Goal: Task Accomplishment & Management: Complete application form

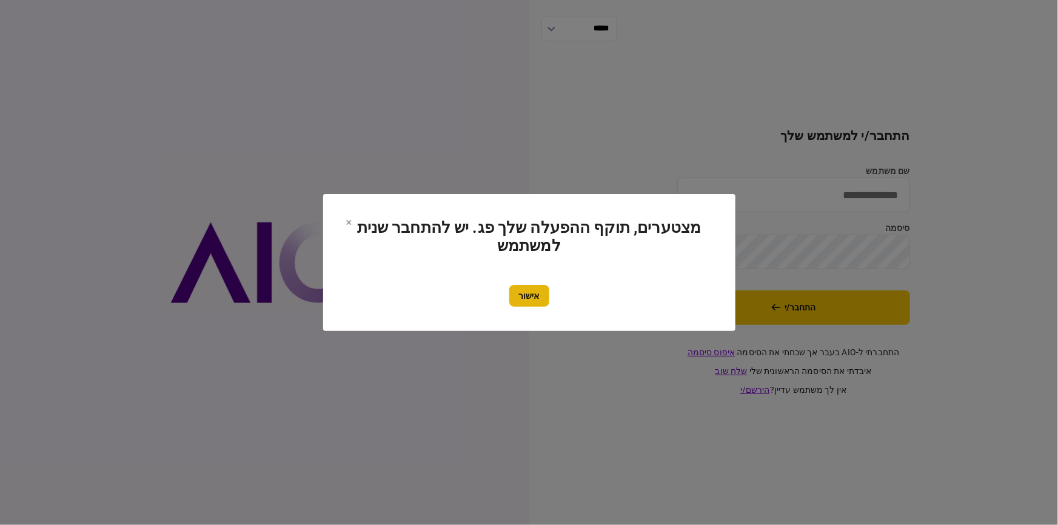
type input "********"
click at [531, 302] on button "אישור" at bounding box center [529, 296] width 40 height 22
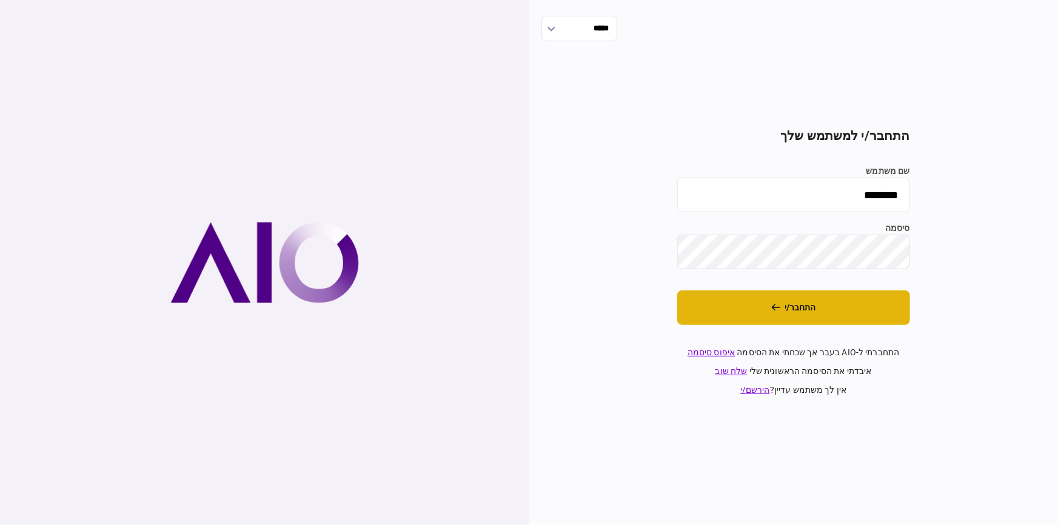
click at [783, 309] on button "התחבר/י" at bounding box center [793, 307] width 233 height 35
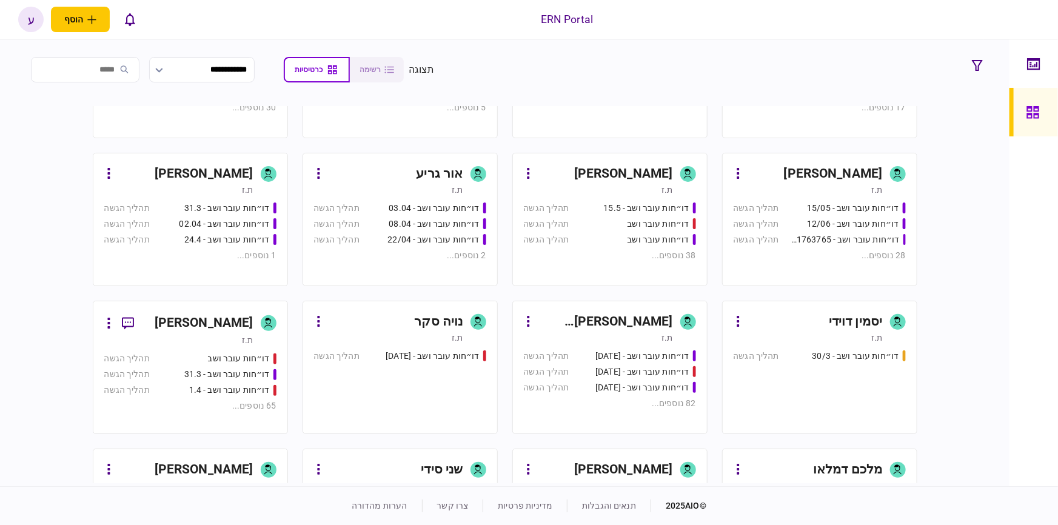
scroll to position [312, 0]
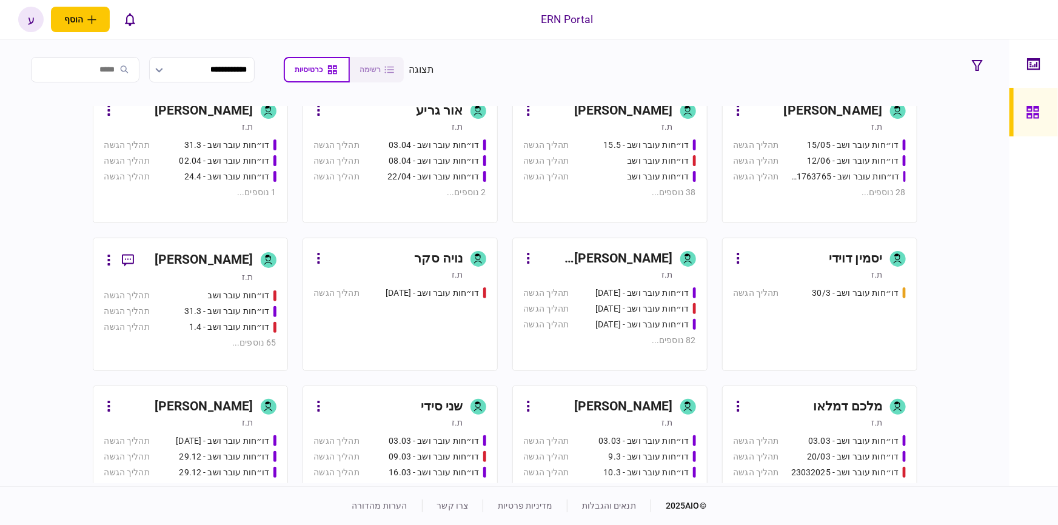
click at [221, 272] on div "ת.ז" at bounding box center [178, 277] width 149 height 12
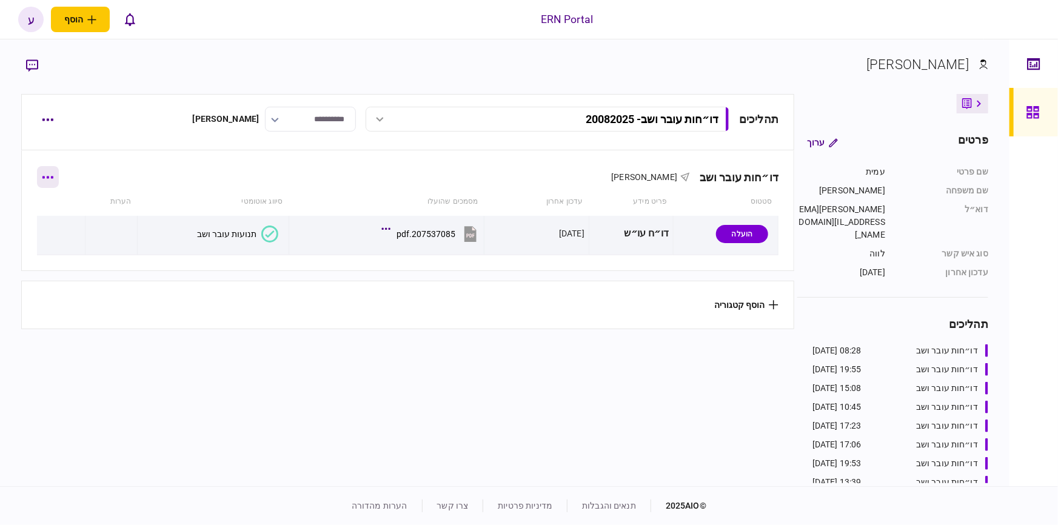
click at [58, 181] on button "button" at bounding box center [48, 177] width 22 height 22
click at [122, 170] on div at bounding box center [529, 262] width 1058 height 525
click at [51, 111] on button "button" at bounding box center [48, 120] width 22 height 22
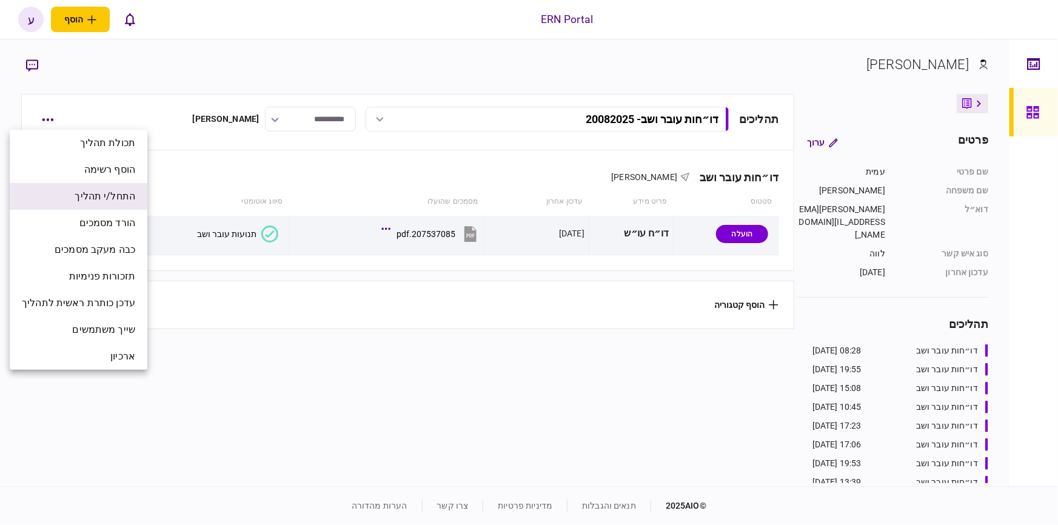
click at [116, 198] on span "התחל/י תהליך" at bounding box center [105, 196] width 61 height 15
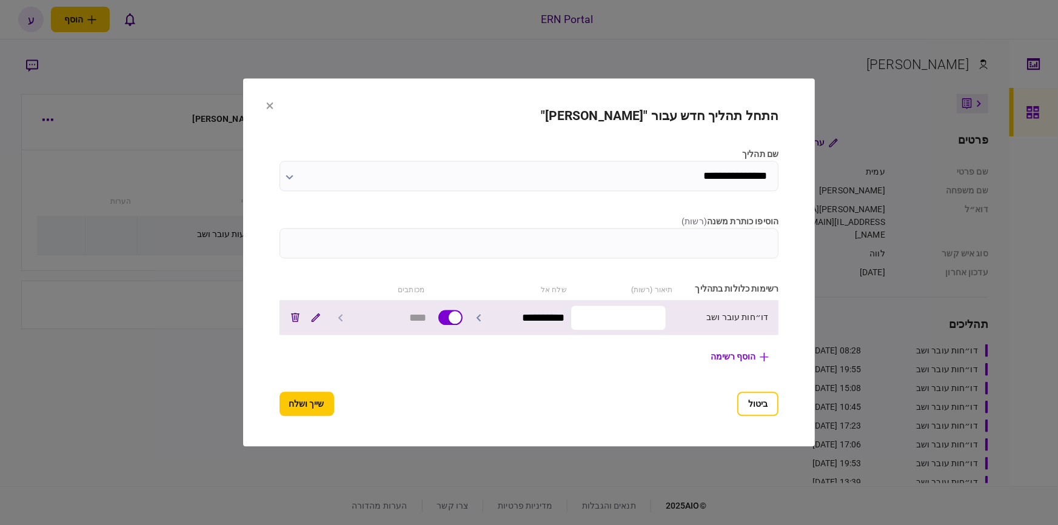
click at [664, 312] on input "text" at bounding box center [618, 317] width 96 height 25
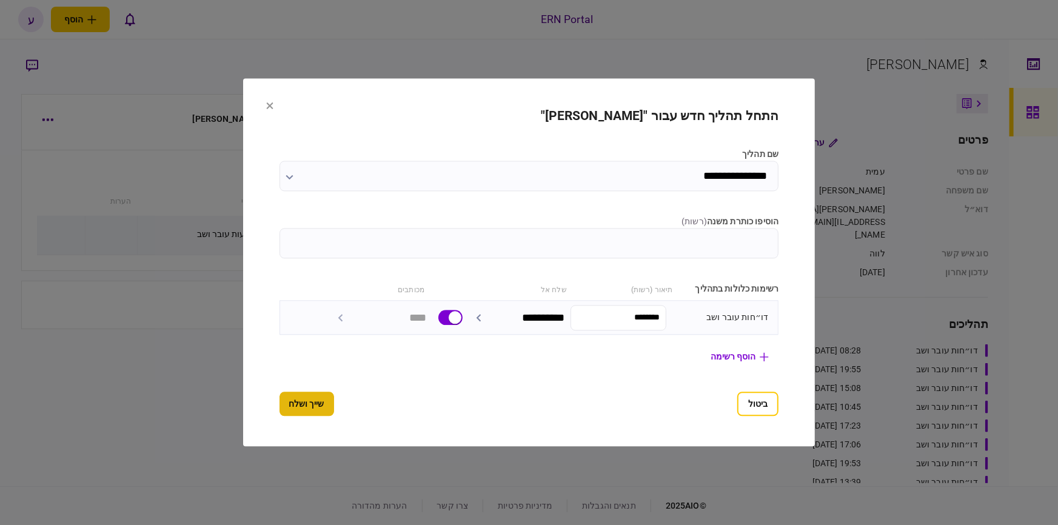
type input "********"
click at [310, 395] on button "שייך ושלח" at bounding box center [306, 404] width 55 height 24
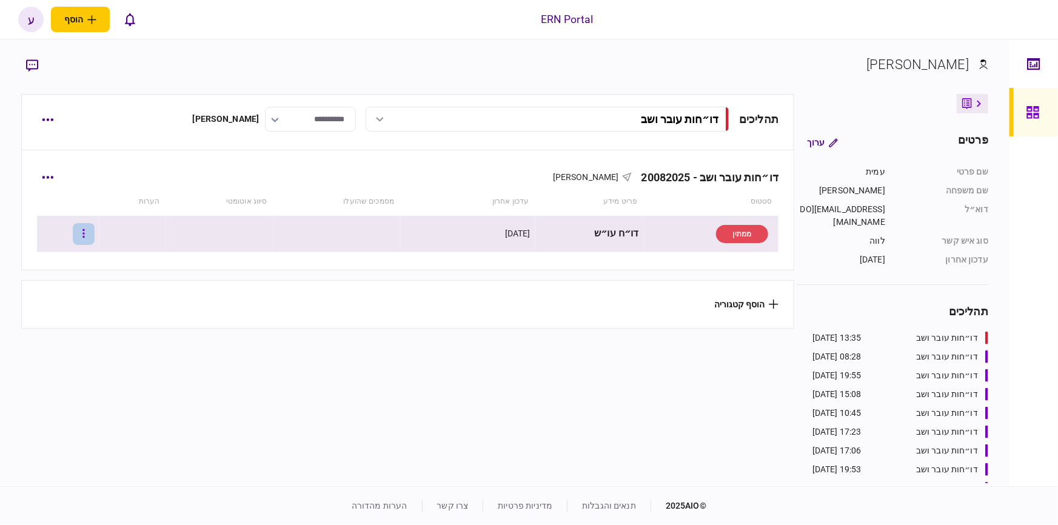
click at [85, 228] on icon "button" at bounding box center [83, 234] width 2 height 12
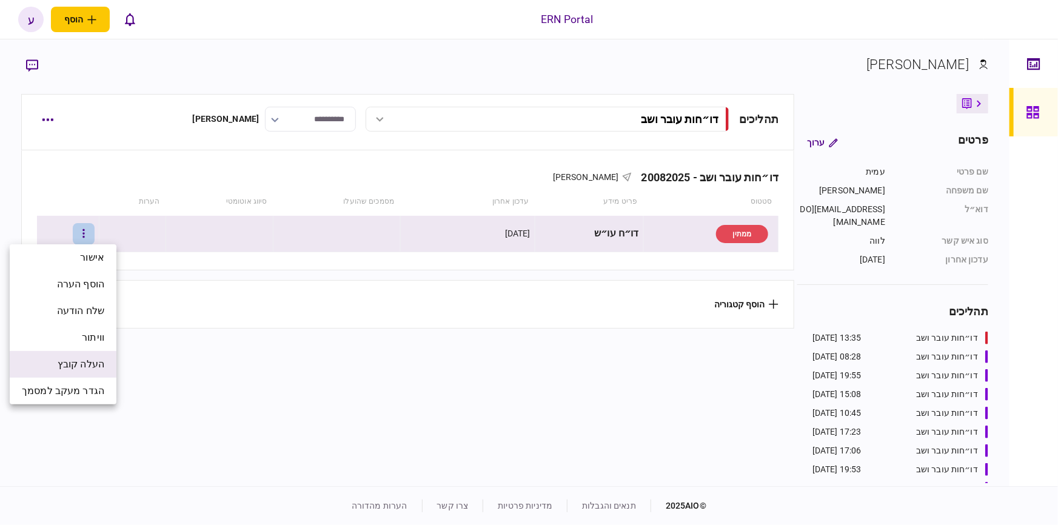
click at [101, 359] on span "העלה קובץ" at bounding box center [81, 364] width 47 height 15
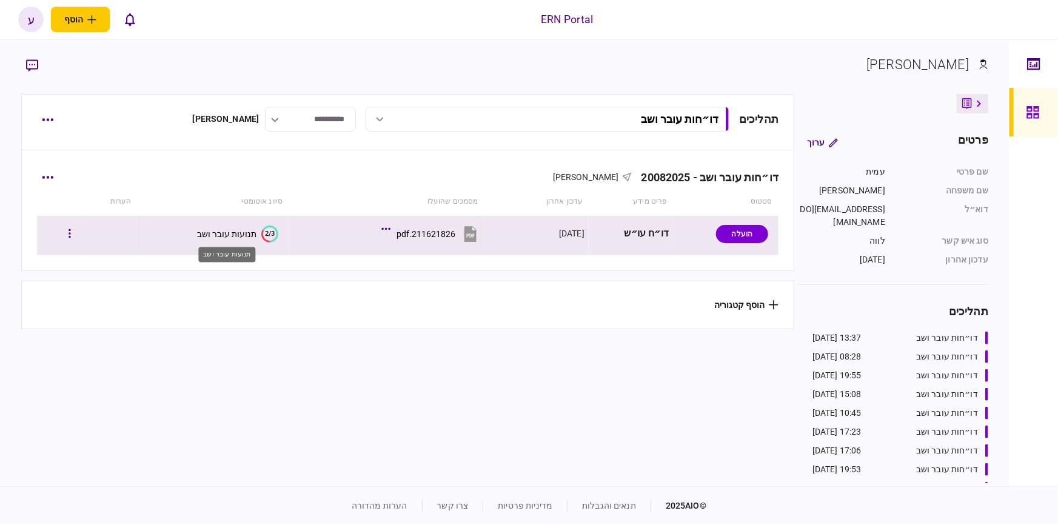
click at [233, 233] on div "תנועות עובר ושב" at bounding box center [226, 234] width 59 height 10
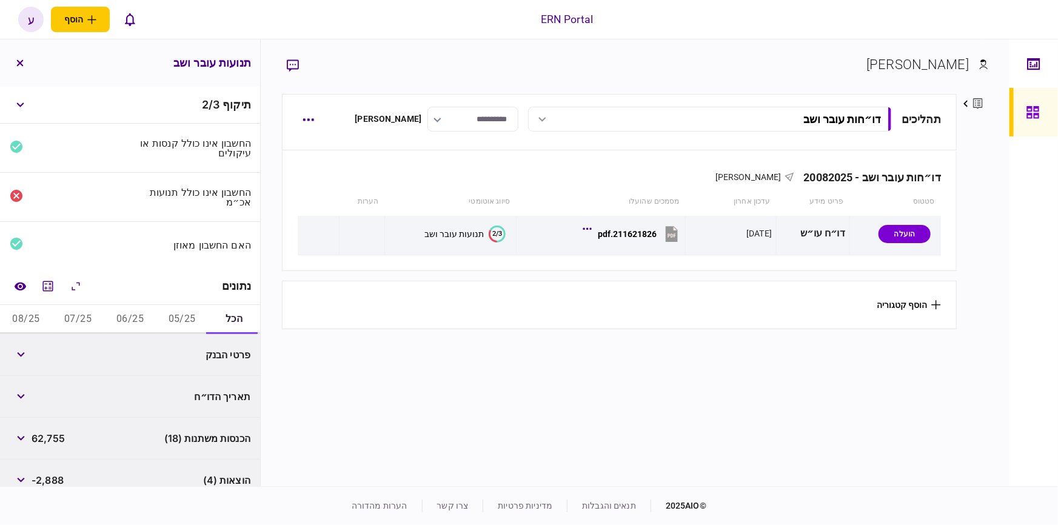
click at [184, 313] on button "05/25" at bounding box center [182, 319] width 52 height 29
click at [28, 355] on button "button" at bounding box center [21, 355] width 22 height 22
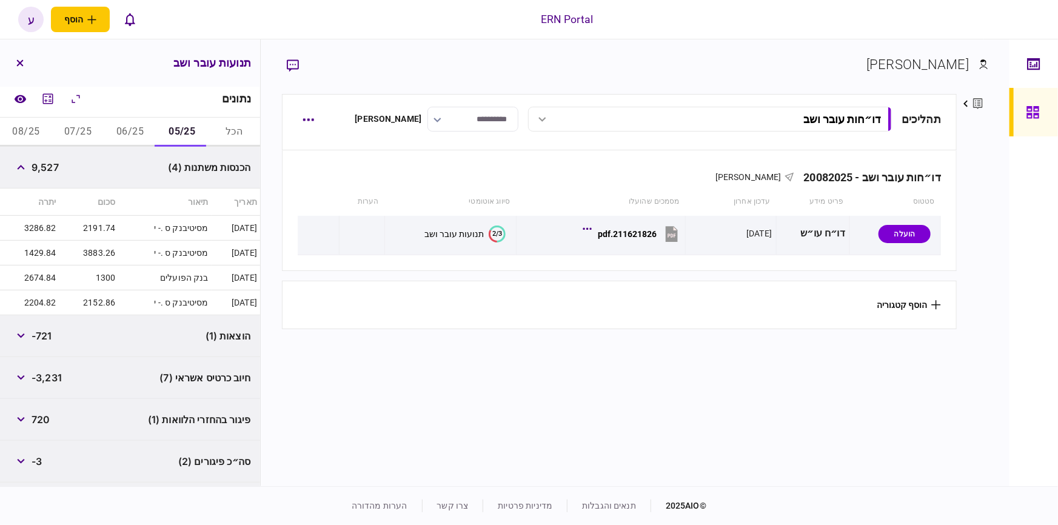
scroll to position [77, 0]
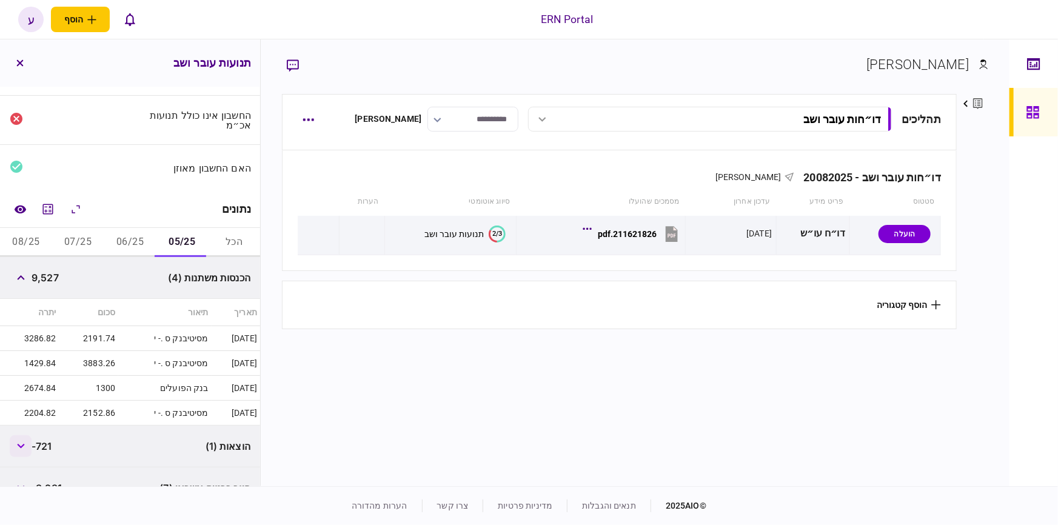
click at [21, 453] on button "button" at bounding box center [21, 446] width 22 height 22
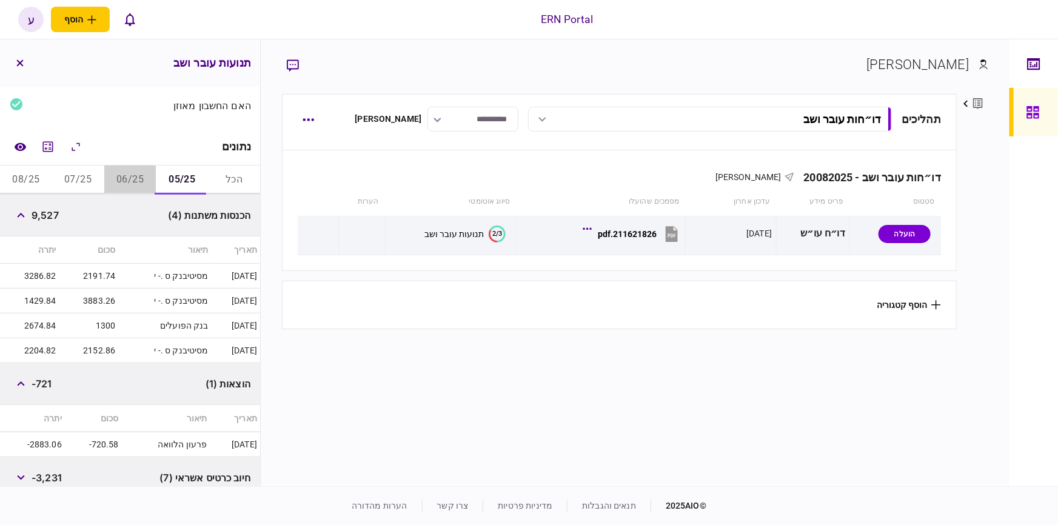
click at [150, 176] on button "06/25" at bounding box center [130, 179] width 52 height 29
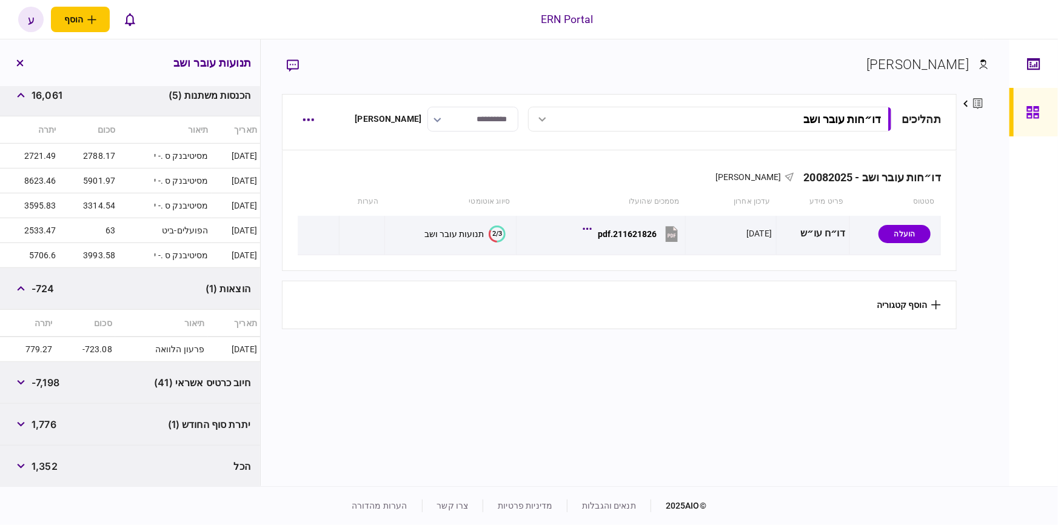
scroll to position [149, 0]
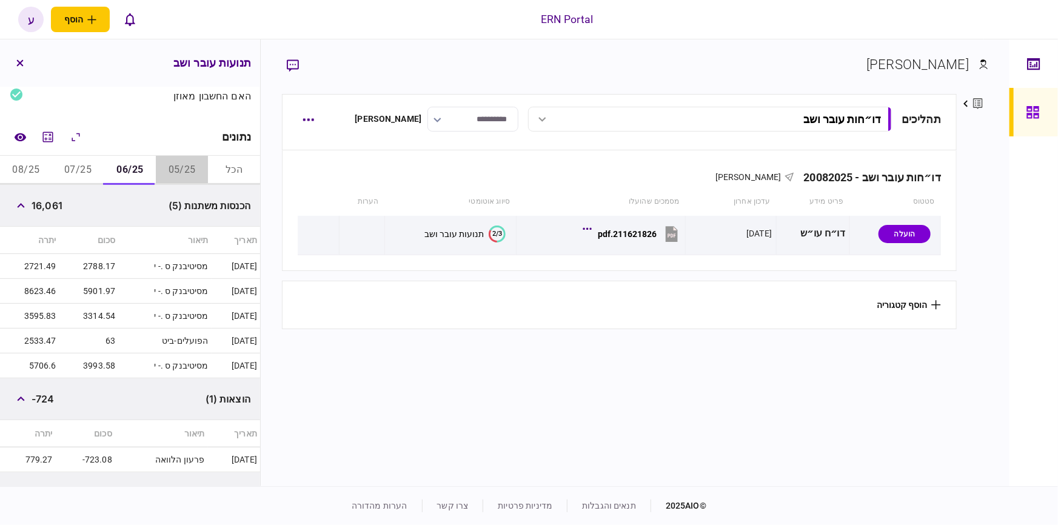
click at [181, 162] on button "05/25" at bounding box center [182, 170] width 52 height 29
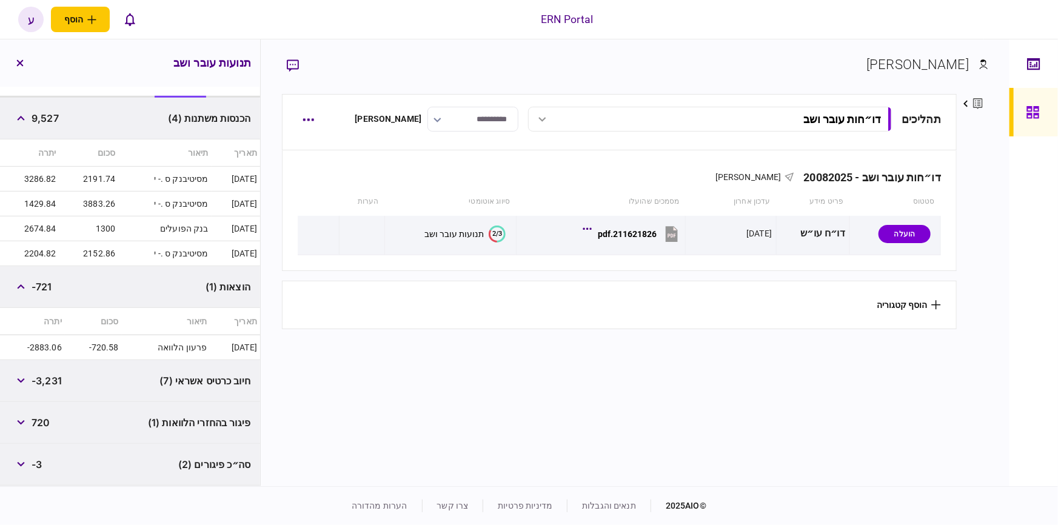
scroll to position [126, 0]
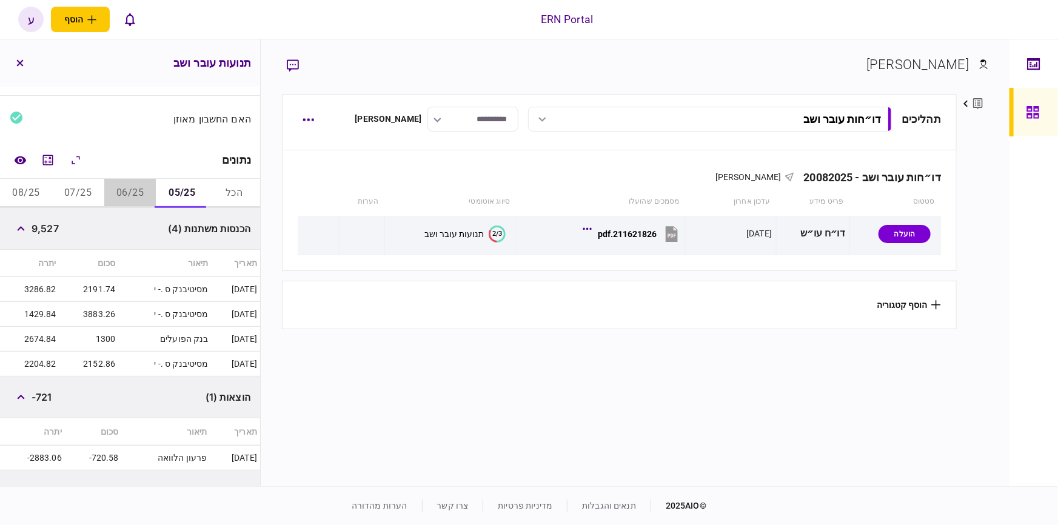
click at [136, 189] on button "06/25" at bounding box center [130, 193] width 52 height 29
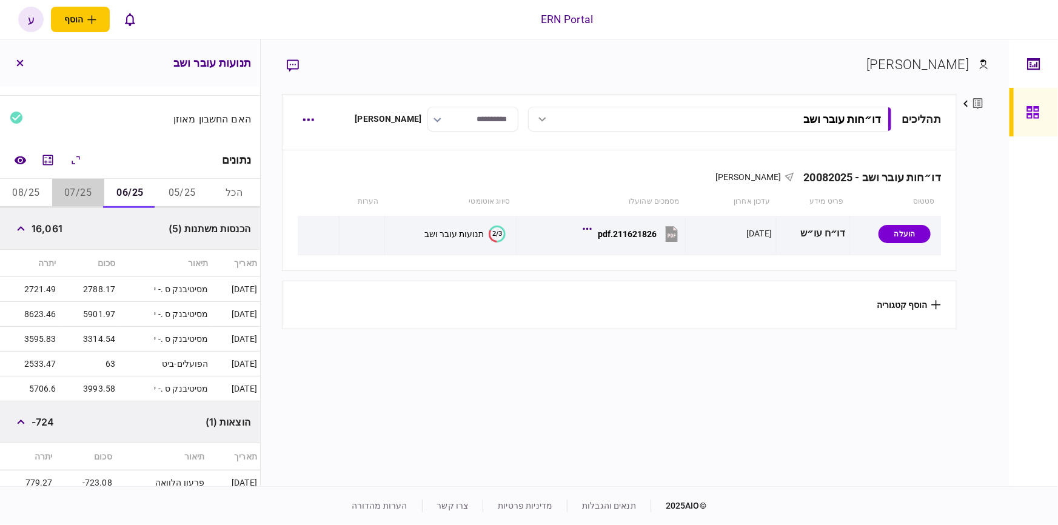
click at [93, 193] on button "07/25" at bounding box center [78, 193] width 52 height 29
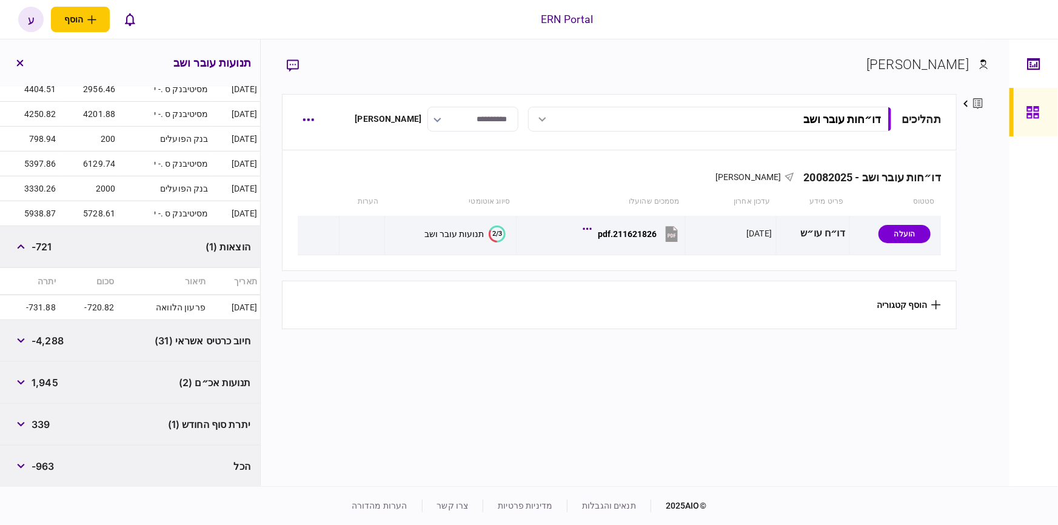
scroll to position [161, 0]
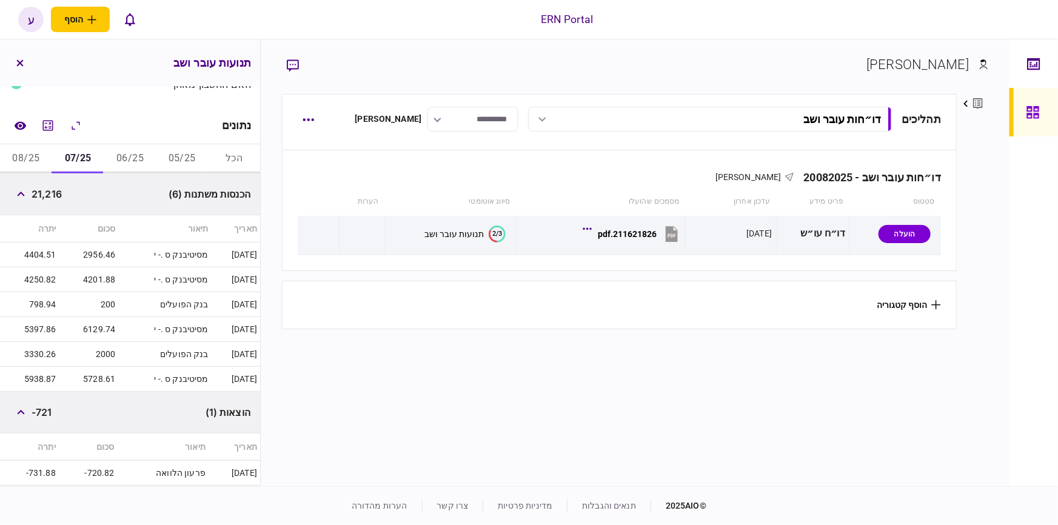
click at [34, 160] on button "08/25" at bounding box center [26, 158] width 52 height 29
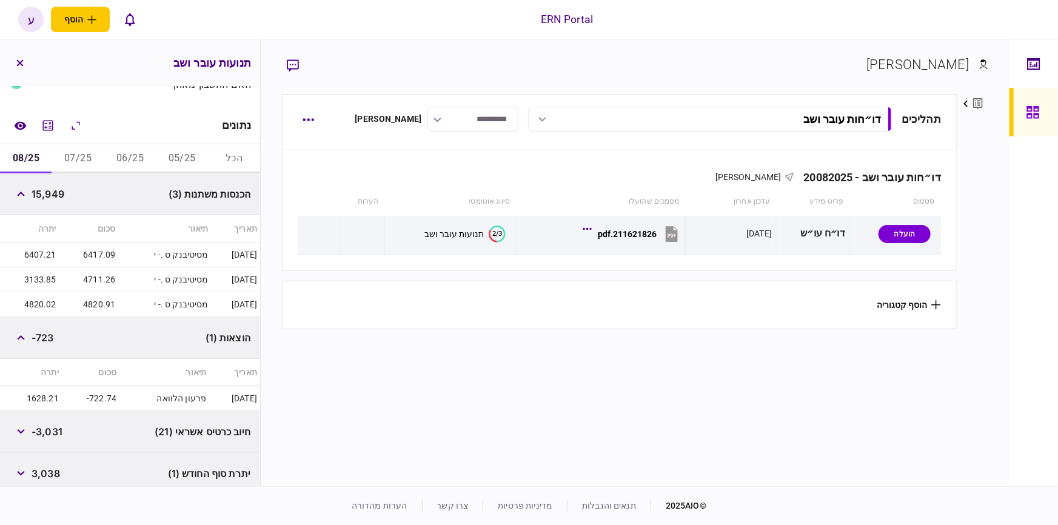
scroll to position [210, 0]
